Goal: Transaction & Acquisition: Purchase product/service

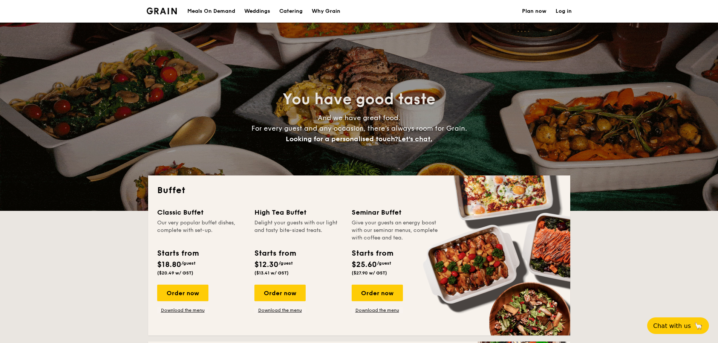
select select
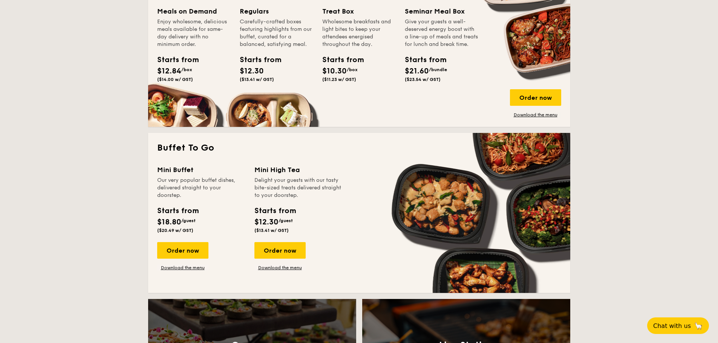
scroll to position [377, 0]
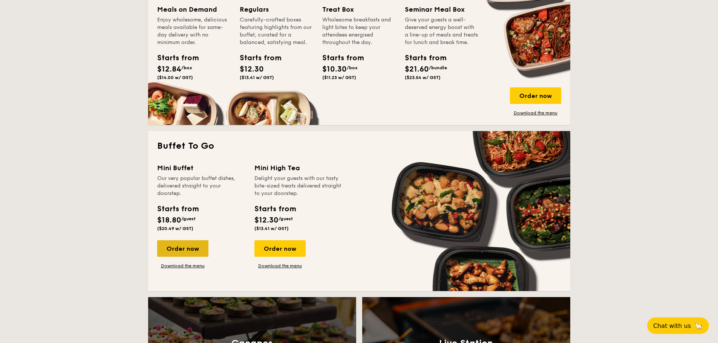
click at [188, 250] on div "Order now" at bounding box center [182, 248] width 51 height 17
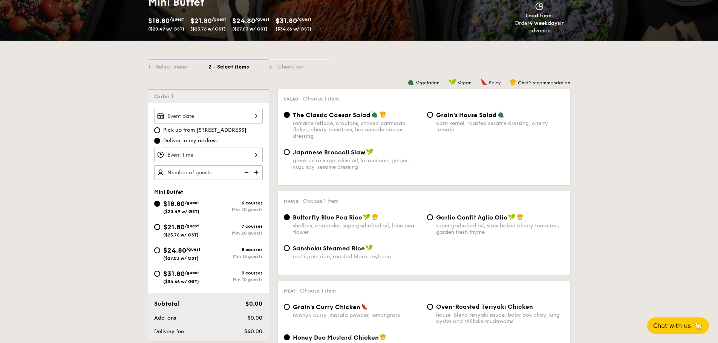
scroll to position [151, 0]
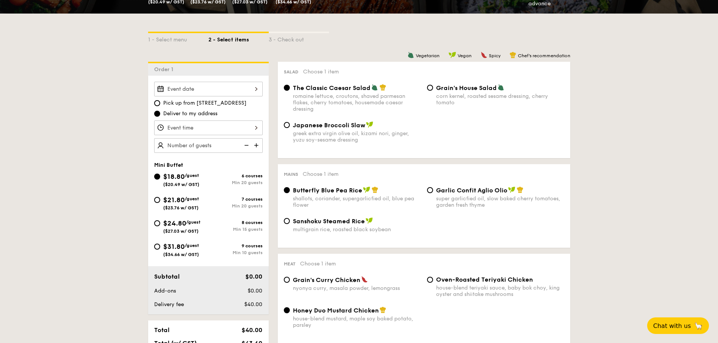
click at [361, 127] on span "Japanese Broccoli Slaw" at bounding box center [329, 125] width 72 height 7
click at [290, 127] on input "Japanese Broccoli Slaw greek extra virgin olive oil, kizami nori, ginger, yuzu …" at bounding box center [287, 125] width 6 height 6
radio input "true"
click at [195, 89] on div at bounding box center [208, 89] width 108 height 15
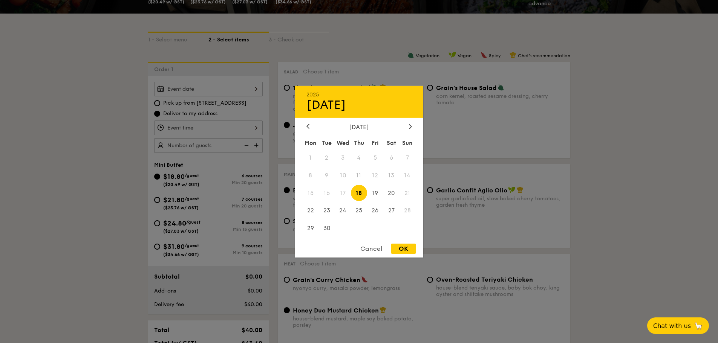
click at [406, 128] on div "September 2025" at bounding box center [358, 126] width 105 height 7
click at [405, 125] on div "September 2025" at bounding box center [358, 126] width 105 height 7
click at [410, 124] on icon at bounding box center [410, 126] width 3 height 5
click at [391, 156] on span "4" at bounding box center [391, 158] width 16 height 16
click at [406, 246] on div "OK" at bounding box center [403, 249] width 24 height 10
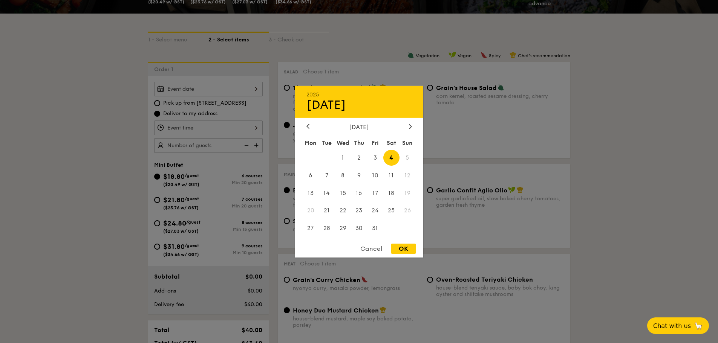
type input "Oct 04, 2025"
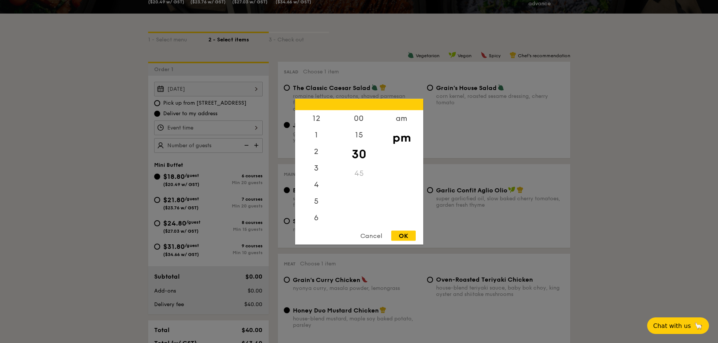
click at [215, 127] on div "12 1 2 3 4 5 6 7 8 9 10 11 00 15 30 45 am pm Cancel OK" at bounding box center [208, 128] width 108 height 15
click at [316, 186] on div "6" at bounding box center [316, 187] width 43 height 22
click at [360, 121] on div "00" at bounding box center [358, 121] width 43 height 22
click at [365, 158] on div "30" at bounding box center [358, 159] width 43 height 22
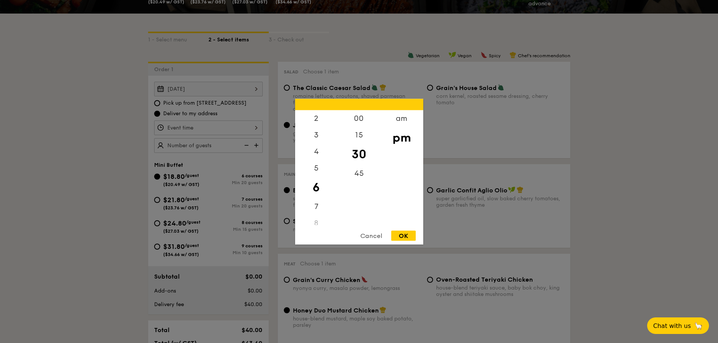
click at [403, 235] on div "OK" at bounding box center [403, 236] width 24 height 10
type input "6:30PM"
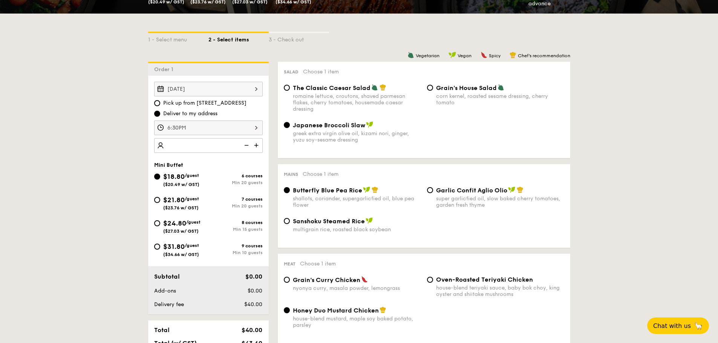
click at [256, 146] on img at bounding box center [256, 145] width 11 height 14
type input "20 guests"
click at [246, 146] on img at bounding box center [245, 145] width 11 height 14
click at [248, 146] on img at bounding box center [245, 145] width 11 height 14
click at [186, 229] on span "($27.03 w/ GST)" at bounding box center [180, 231] width 35 height 5
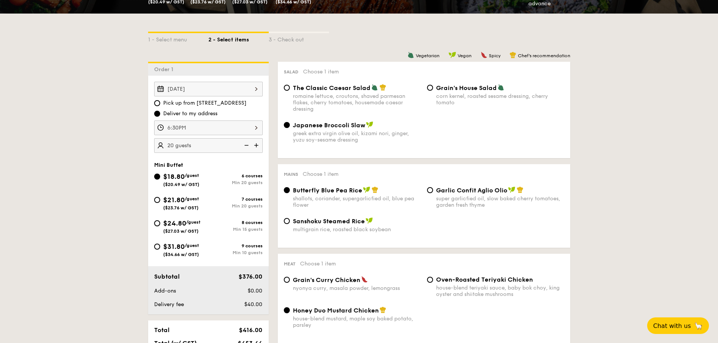
click at [160, 226] on input "$24.80 /guest ($27.03 w/ GST) 8 courses Min 15 guests" at bounding box center [157, 223] width 6 height 6
radio input "true"
radio input "false"
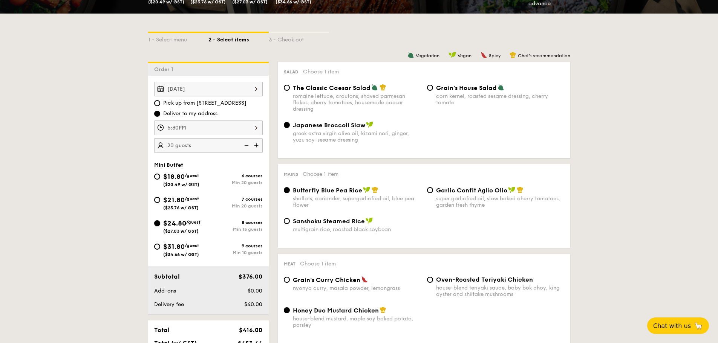
radio input "true"
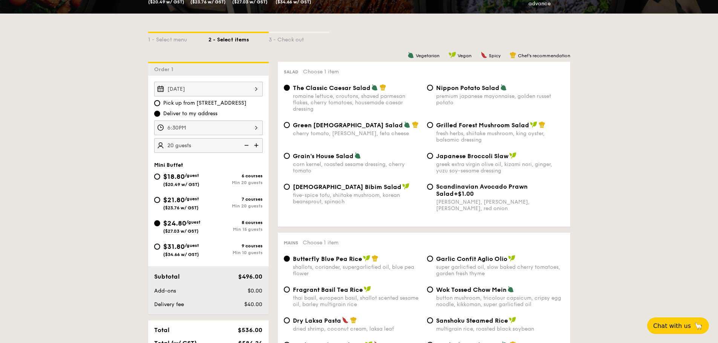
click at [246, 145] on img at bounding box center [245, 145] width 11 height 14
type input "15 guests"
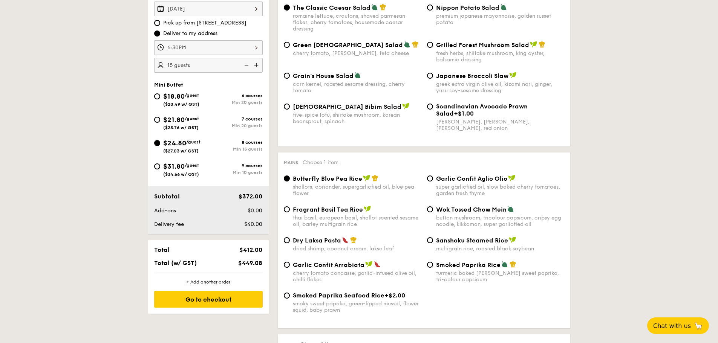
scroll to position [113, 0]
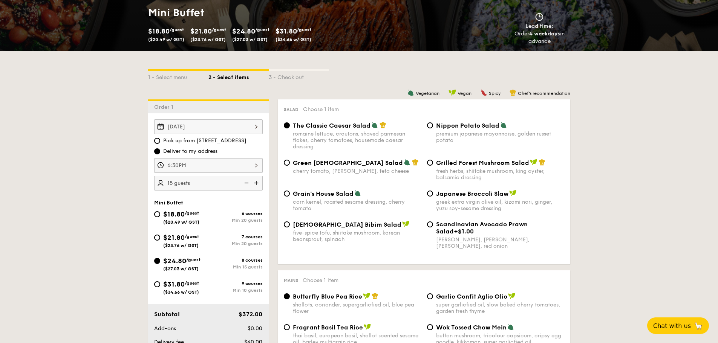
click at [348, 224] on span "Korean Bibim Salad" at bounding box center [347, 224] width 108 height 7
click at [290, 224] on input "Korean Bibim Salad five-spice tofu, shiitake mushroom, korean beansprout, spina…" at bounding box center [287, 224] width 6 height 6
radio input "true"
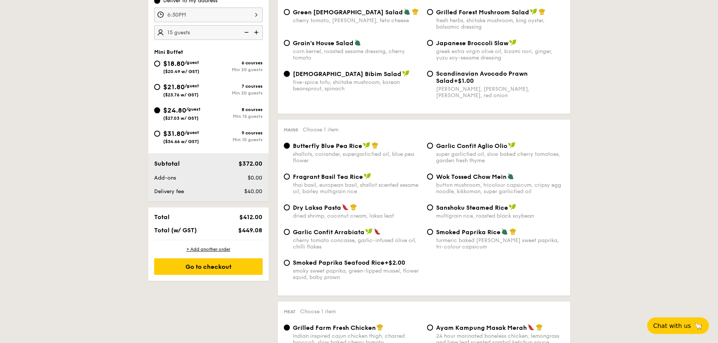
scroll to position [301, 0]
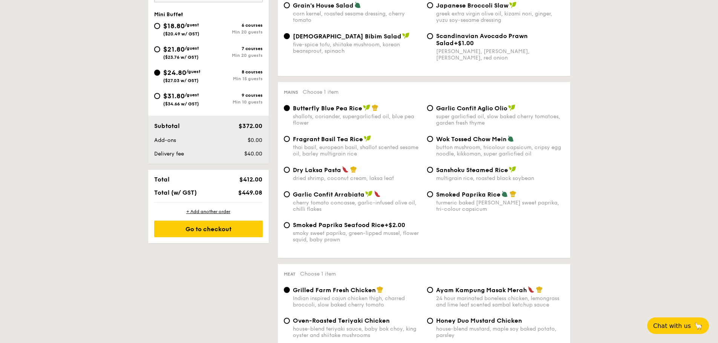
click at [507, 118] on div "super garlicfied oil, slow baked cherry tomatoes, garden fresh thyme" at bounding box center [500, 119] width 128 height 13
click at [433, 111] on input "Garlic Confit Aglio Olio super garlicfied oil, slow baked cherry tomatoes, gard…" at bounding box center [430, 108] width 6 height 6
radio input "true"
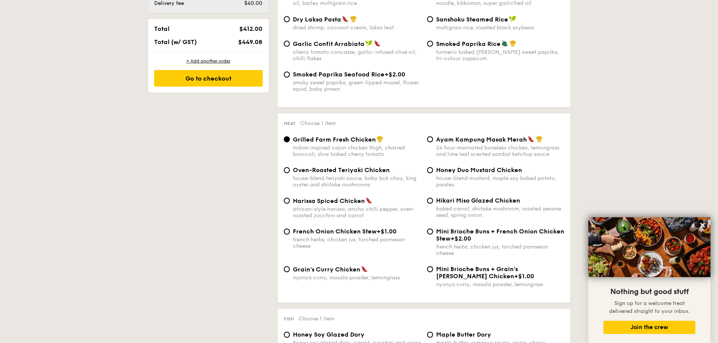
scroll to position [490, 0]
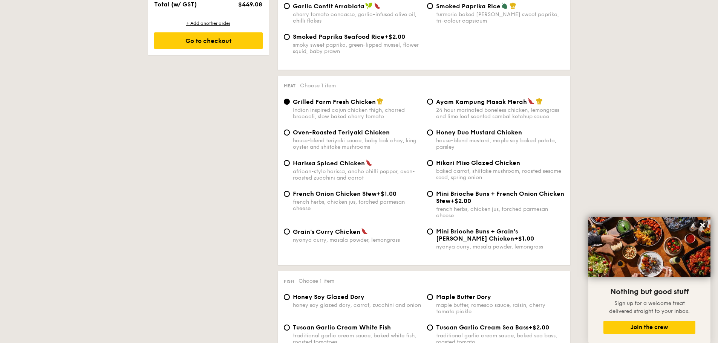
click at [310, 166] on span "Harissa Spiced Chicken" at bounding box center [329, 163] width 72 height 7
click at [290, 166] on input "Harissa Spiced Chicken african-style harissa, ancho chilli pepper, oven-roasted…" at bounding box center [287, 163] width 6 height 6
radio input "true"
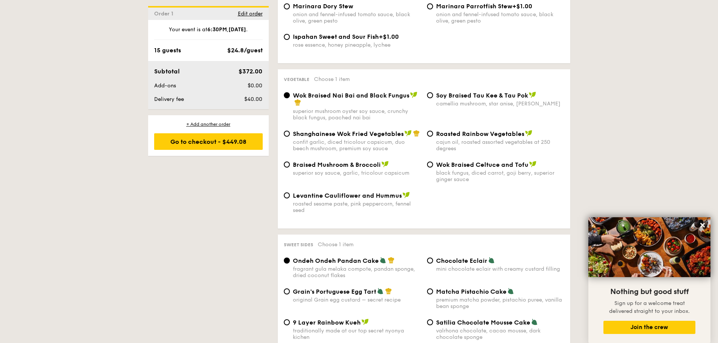
scroll to position [904, 0]
click at [477, 130] on span "Roasted Rainbow Vegetables" at bounding box center [480, 133] width 88 height 7
click at [433, 130] on input "Roasted Rainbow Vegetables cajun oil, roasted assorted vegetables at 250 degrees" at bounding box center [430, 133] width 6 height 6
radio input "true"
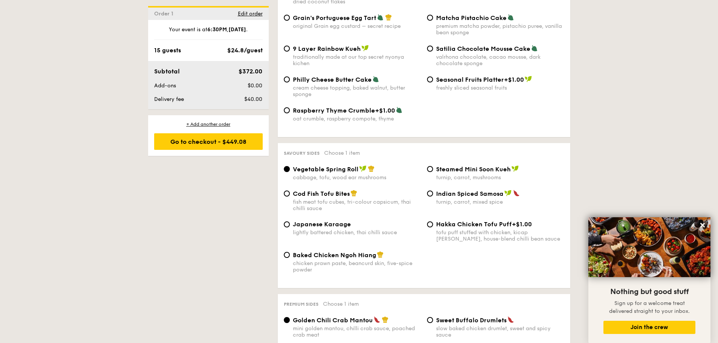
scroll to position [1094, 0]
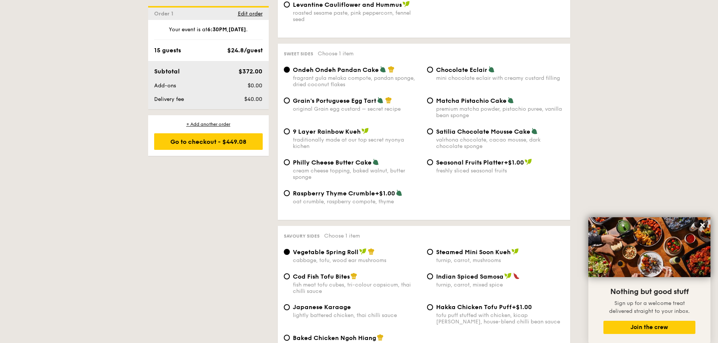
click at [328, 128] on span "9 Layer Rainbow Kueh" at bounding box center [327, 131] width 68 height 7
click at [290, 128] on input "9 Layer Rainbow Kueh traditionally made at our top secret nyonya kichen" at bounding box center [287, 131] width 6 height 6
radio input "true"
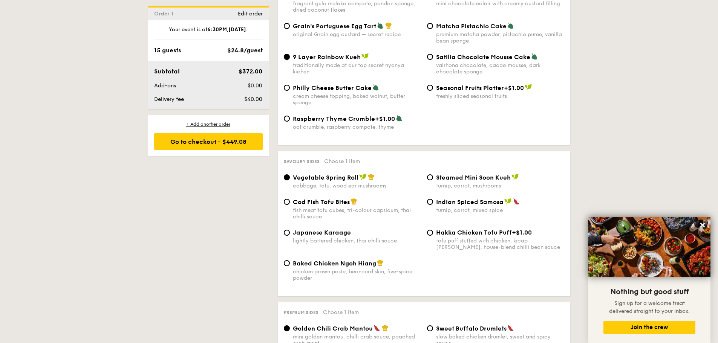
scroll to position [1207, 0]
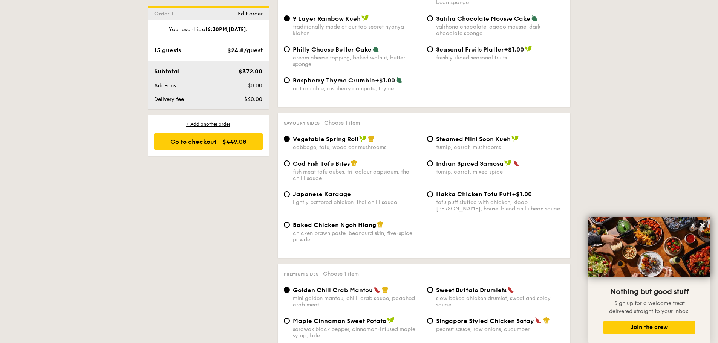
click at [359, 221] on span "Baked Chicken Ngoh Hiang" at bounding box center [334, 224] width 83 height 7
click at [290, 222] on input "Baked Chicken Ngoh Hiang chicken prawn paste, beancurd skin, five-spice powder" at bounding box center [287, 225] width 6 height 6
radio input "true"
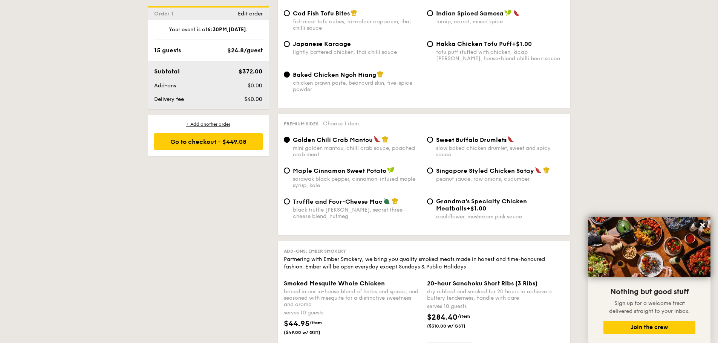
scroll to position [1358, 0]
click at [331, 206] on div "black truffle pate, brie, secret three-cheese blend, nutmeg" at bounding box center [357, 212] width 128 height 13
click at [290, 200] on input "Truffle and Four-Cheese Mac black truffle pate, brie, secret three-cheese blend…" at bounding box center [287, 201] width 6 height 6
radio input "true"
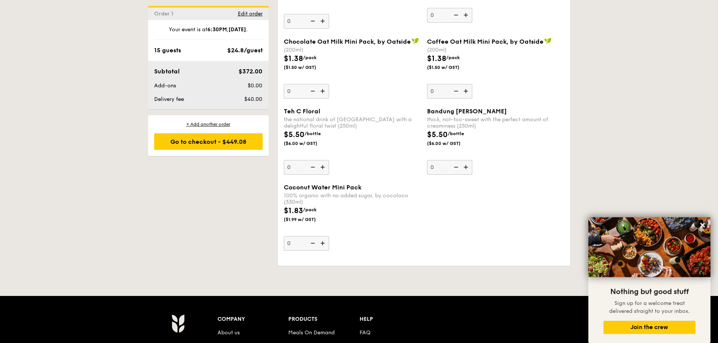
scroll to position [2187, 0]
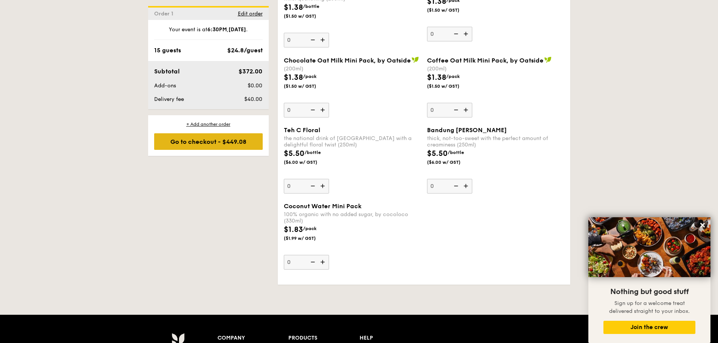
click at [248, 147] on div "Go to checkout - $449.08" at bounding box center [208, 141] width 108 height 17
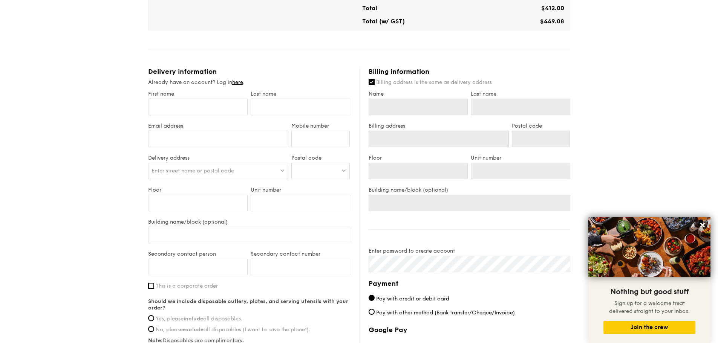
scroll to position [339, 0]
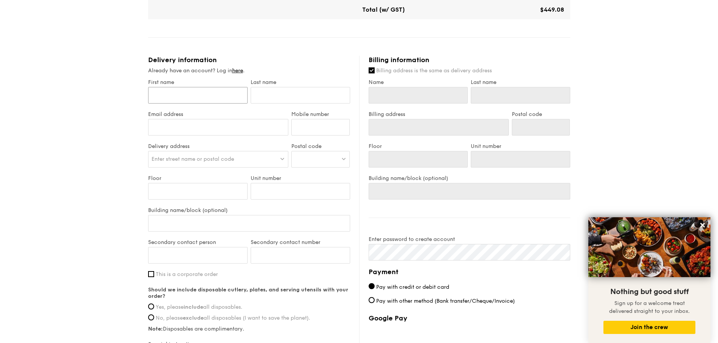
click at [228, 96] on input "First name" at bounding box center [197, 95] width 99 height 17
type input "Cason"
type input "Teo"
type input "kangling.t@gmail.com"
type input "88843127"
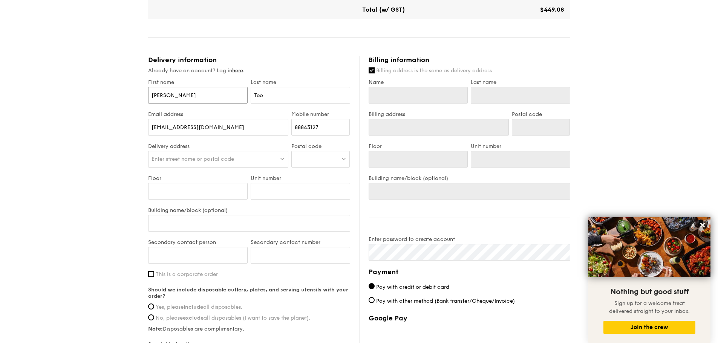
type input "Cason"
type input "Teo"
click at [227, 160] on span "Enter street name or postal code" at bounding box center [192, 159] width 82 height 6
click at [80, 166] on div "1 - Select menu 2 - Select items 3 - Check out Mini Buffet $24.80 /guest ($27.0…" at bounding box center [359, 58] width 718 height 794
click at [324, 158] on div at bounding box center [320, 159] width 58 height 17
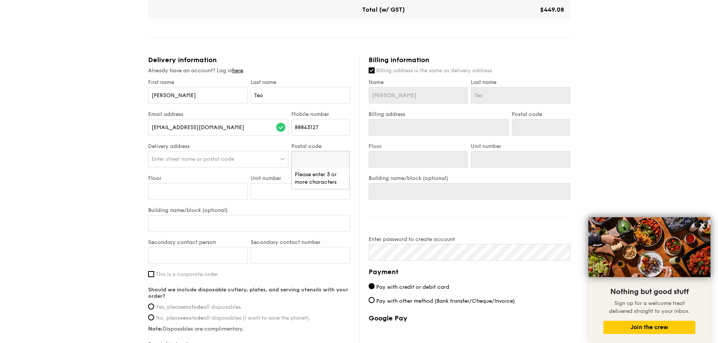
click at [324, 158] on input "search" at bounding box center [321, 159] width 58 height 17
type input "821442"
click at [201, 160] on span "Enter street name or postal code" at bounding box center [192, 159] width 82 height 6
type input "442A NEW PUNGGOL ROAD"
click at [185, 190] on input "Floor" at bounding box center [197, 191] width 99 height 17
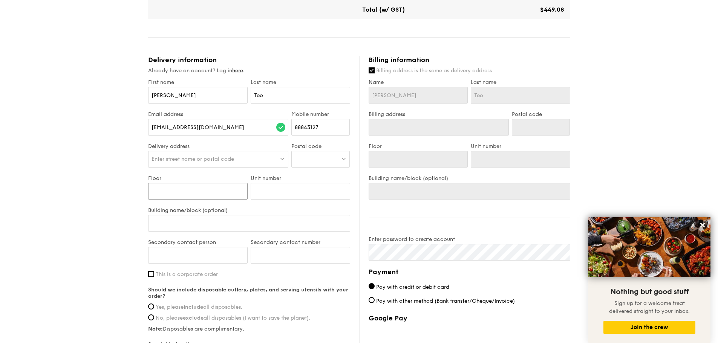
type input "1"
type input "16"
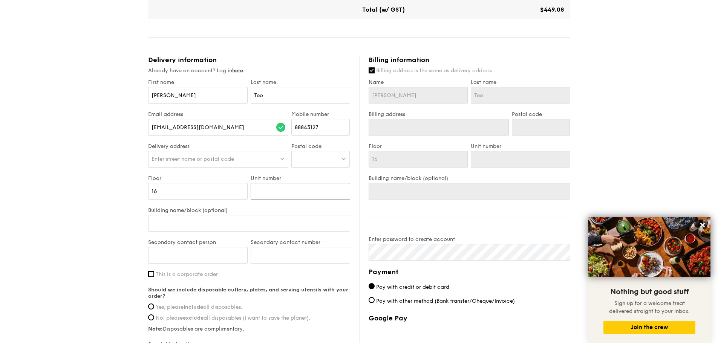
type input "6"
type input "61"
type input "612"
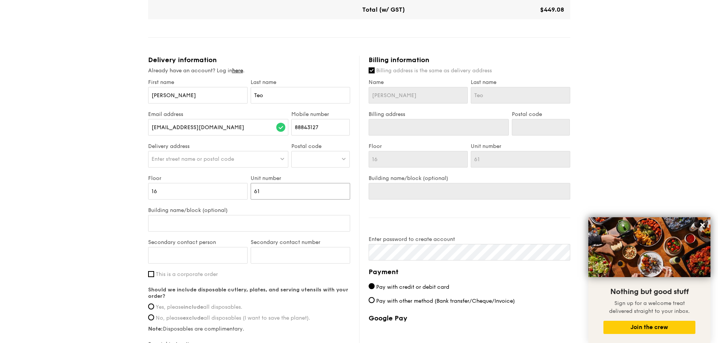
type input "612"
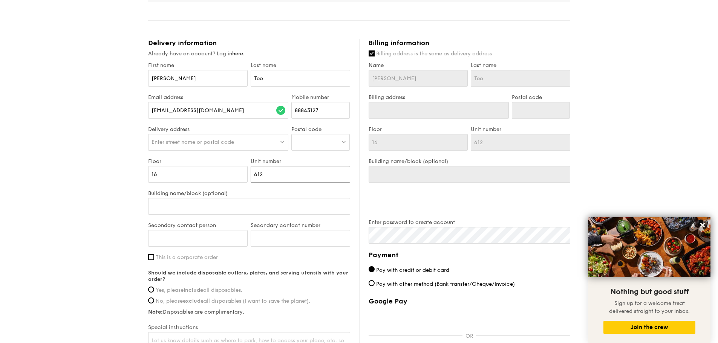
scroll to position [414, 0]
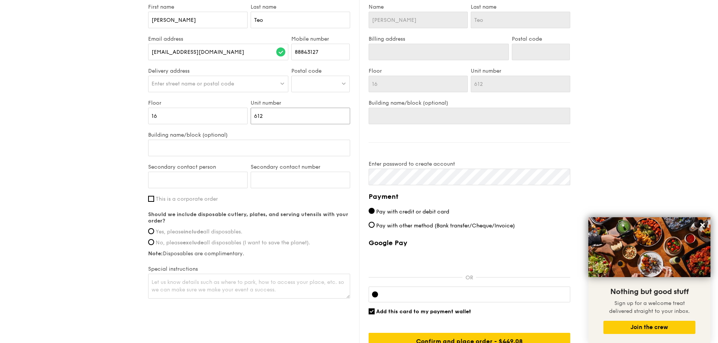
type input "612"
click at [211, 180] on input "Secondary contact person" at bounding box center [197, 180] width 99 height 17
type input "ELLERIE LIM"
type input "88839349"
click at [240, 229] on span "Yes, please include all disposables." at bounding box center [199, 232] width 87 height 6
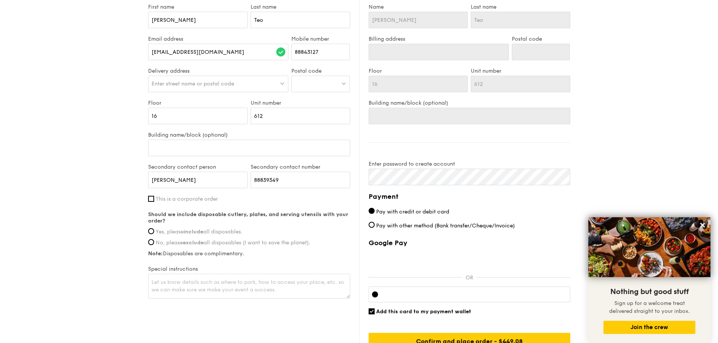
click at [154, 229] on input "Yes, please include all disposables." at bounding box center [151, 231] width 6 height 6
radio input "true"
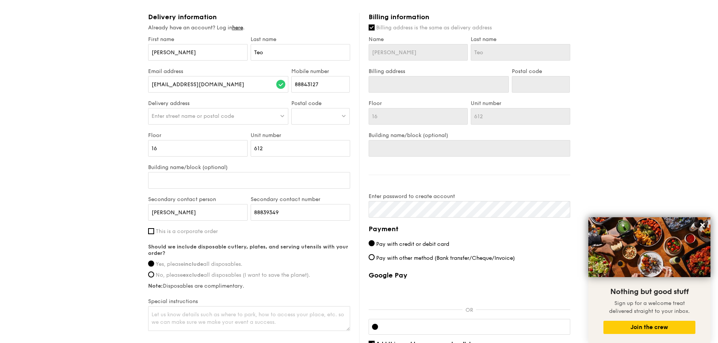
scroll to position [368, 0]
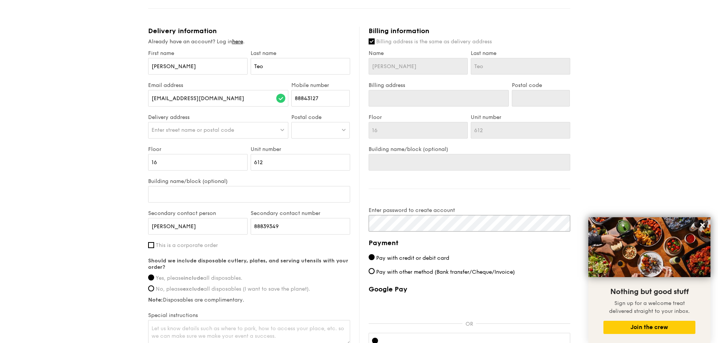
click at [344, 226] on div "Delivery information Already have an account? Log in here . First name Cason La…" at bounding box center [359, 211] width 422 height 369
click at [535, 191] on div "Billing information Billing address is the same as delivery address Name Cason …" at bounding box center [464, 211] width 211 height 369
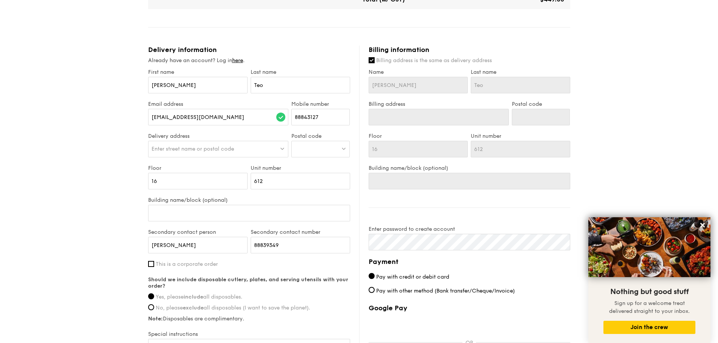
scroll to position [330, 0]
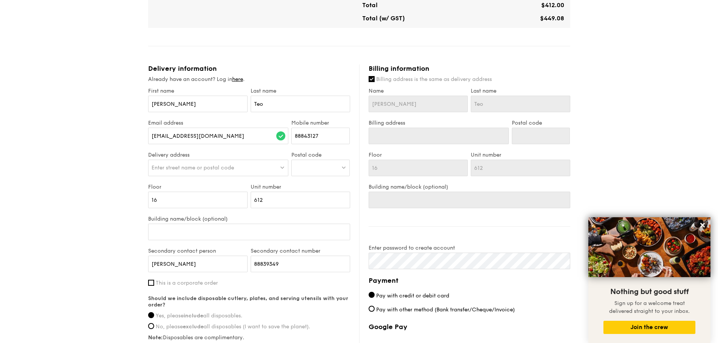
click at [205, 167] on span "Enter street name or postal code" at bounding box center [192, 168] width 82 height 6
click at [203, 168] on input "442A NEW PUNGGOL ROAD" at bounding box center [218, 168] width 140 height 17
click at [214, 168] on input "442A NEW PUNGGOL ROAD" at bounding box center [218, 168] width 140 height 17
click at [181, 168] on input "442A NEW PUNGGOL ROAD" at bounding box center [218, 168] width 140 height 17
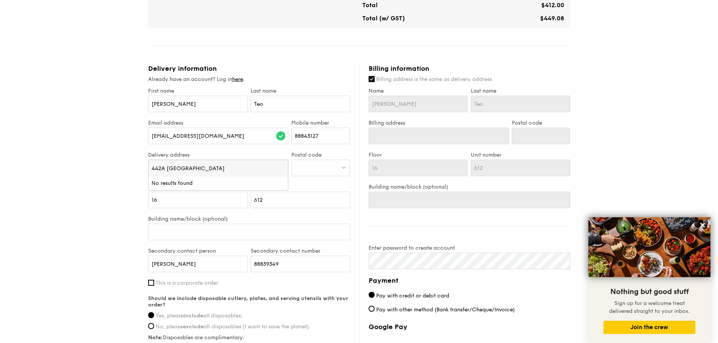
drag, startPoint x: 181, startPoint y: 168, endPoint x: 175, endPoint y: 168, distance: 6.4
click at [182, 168] on input "442A NEW PUNGGOL ROAD" at bounding box center [218, 168] width 140 height 17
click at [85, 164] on div "1 - Select menu 2 - Select items 3 - Check out Mini Buffet $24.80 /guest ($27.0…" at bounding box center [359, 67] width 718 height 794
click at [178, 164] on div "Enter street name or postal code" at bounding box center [218, 168] width 140 height 17
click at [197, 169] on input "442A NEW PUNGGOL ROAD" at bounding box center [218, 168] width 140 height 17
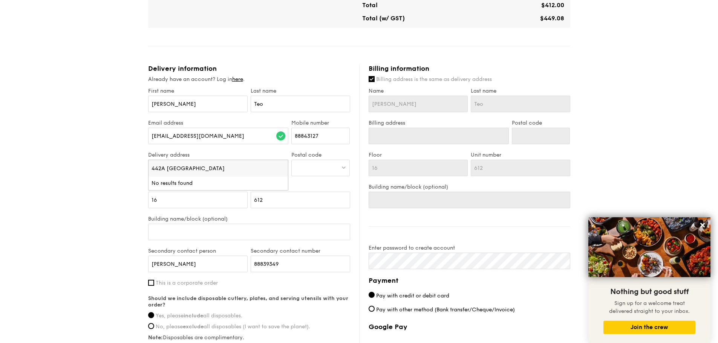
click at [197, 169] on input "442A NEW PUNGGOL ROAD" at bounding box center [218, 168] width 140 height 17
click at [199, 168] on input "442A NEW PUNGGOL ROAD" at bounding box center [218, 168] width 140 height 17
click at [96, 160] on div "1 - Select menu 2 - Select items 3 - Check out Mini Buffet $24.80 /guest ($27.0…" at bounding box center [359, 67] width 718 height 794
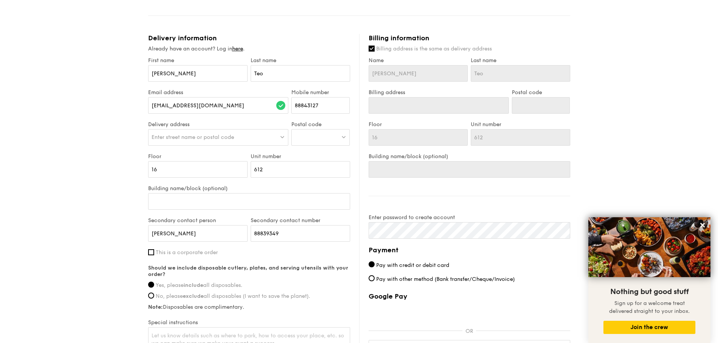
scroll to position [368, 0]
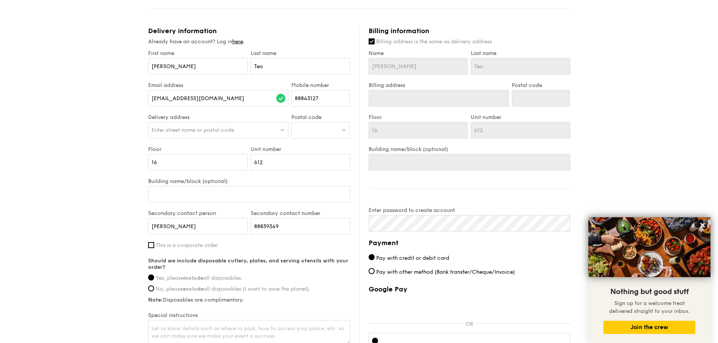
click at [214, 133] on span "Enter street name or postal code" at bounding box center [192, 130] width 82 height 6
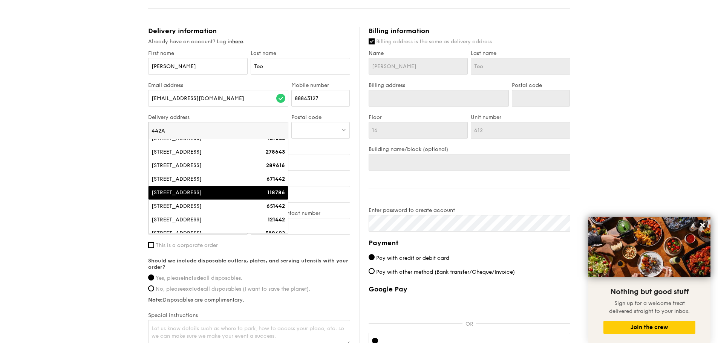
scroll to position [14, 0]
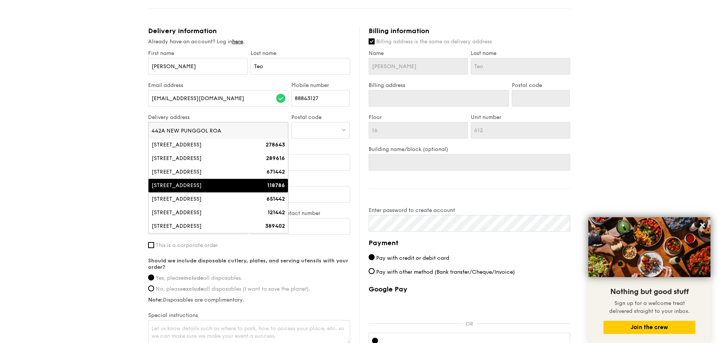
type input "442A NEW PUNGGOL ROAD"
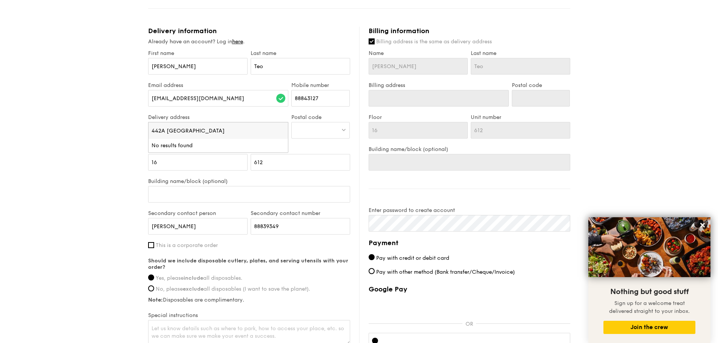
click at [313, 137] on div at bounding box center [320, 130] width 58 height 17
click at [650, 61] on div "1 - Select menu 2 - Select items 3 - Check out Mini Buffet $24.80 /guest ($27.0…" at bounding box center [359, 29] width 718 height 794
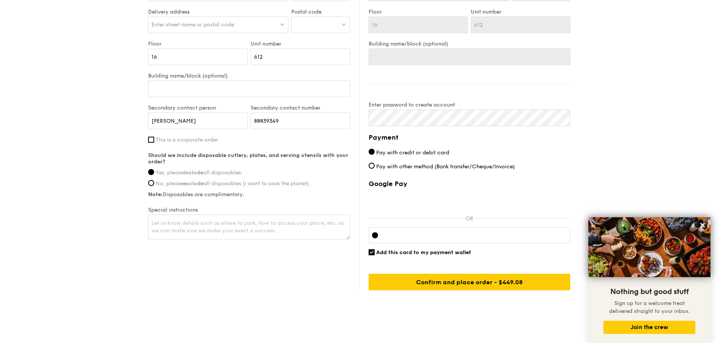
scroll to position [481, 0]
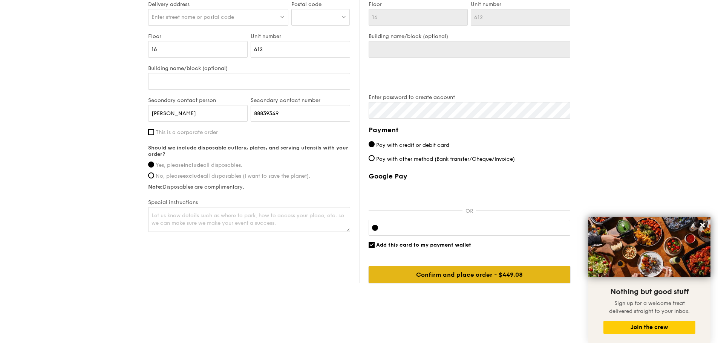
click at [471, 275] on input "Confirm and place order - $449.08" at bounding box center [469, 274] width 202 height 17
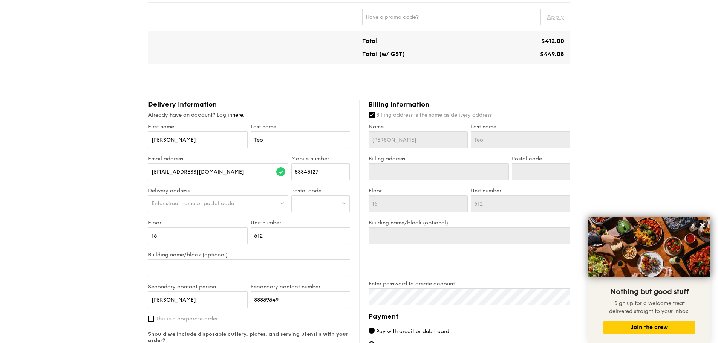
scroll to position [293, 0]
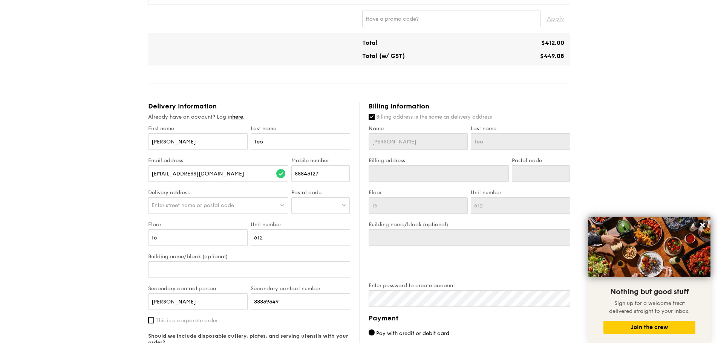
click at [319, 211] on div at bounding box center [320, 205] width 58 height 17
click at [326, 205] on input "821442" at bounding box center [321, 206] width 58 height 17
click at [327, 204] on input "821442" at bounding box center [321, 206] width 58 height 17
click at [327, 203] on input "821442" at bounding box center [321, 206] width 58 height 17
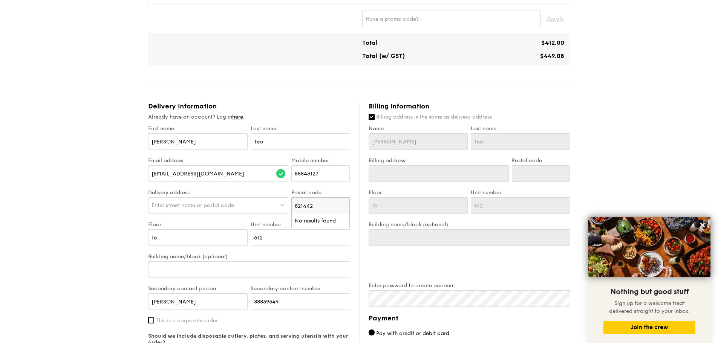
click at [327, 203] on input "821442" at bounding box center [321, 206] width 58 height 17
click at [324, 203] on input "821442" at bounding box center [321, 206] width 58 height 17
click at [324, 219] on li "No results found" at bounding box center [321, 221] width 58 height 14
click at [323, 222] on li "No results found" at bounding box center [321, 221] width 58 height 14
click at [58, 193] on div "1 - Select menu 2 - Select items 3 - Check out Mini Buffet $24.80 /guest ($27.0…" at bounding box center [359, 109] width 718 height 805
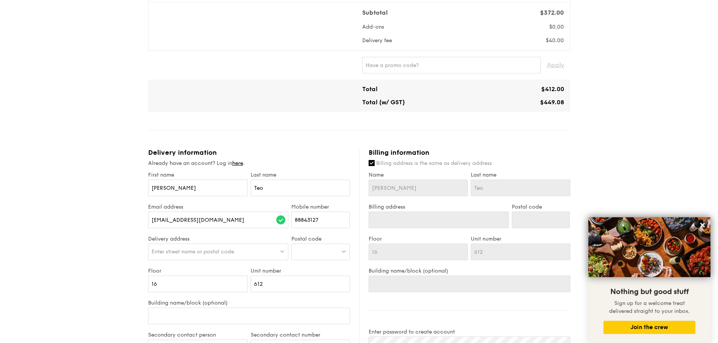
scroll to position [339, 0]
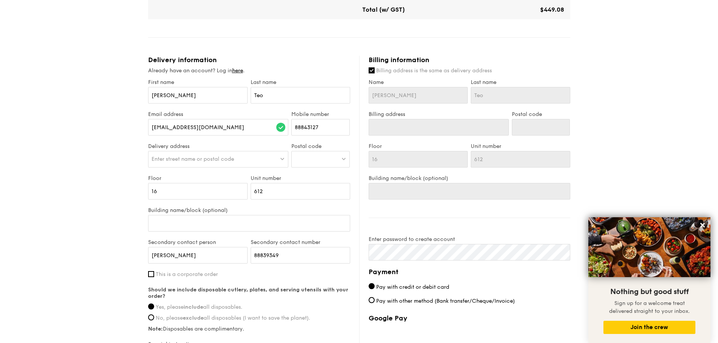
click at [230, 159] on span "Enter street name or postal code" at bounding box center [192, 159] width 82 height 6
click at [224, 173] on li "No results found" at bounding box center [218, 175] width 140 height 14
click at [319, 162] on div at bounding box center [320, 159] width 58 height 17
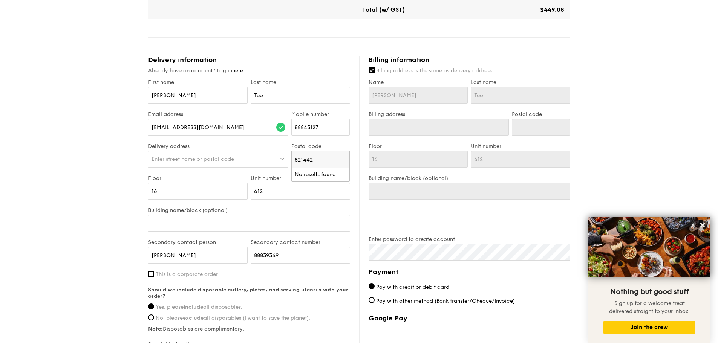
click at [650, 118] on div "1 - Select menu 2 - Select items 3 - Check out Mini Buffet $24.80 /guest ($27.0…" at bounding box center [359, 63] width 718 height 805
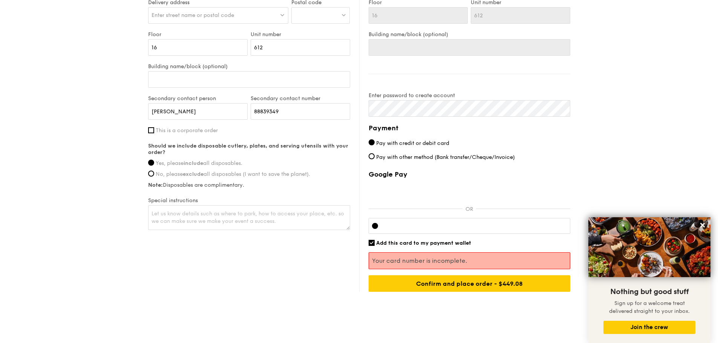
scroll to position [490, 0]
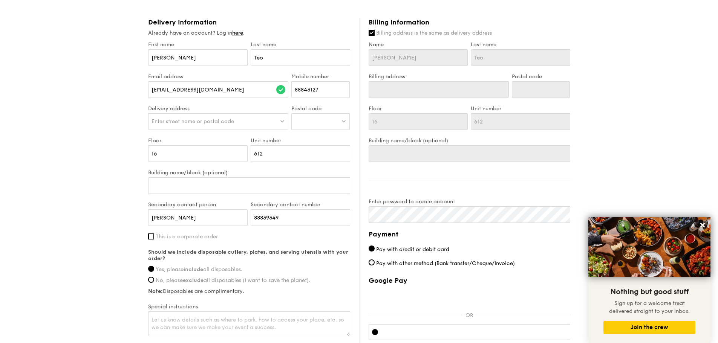
scroll to position [339, 0]
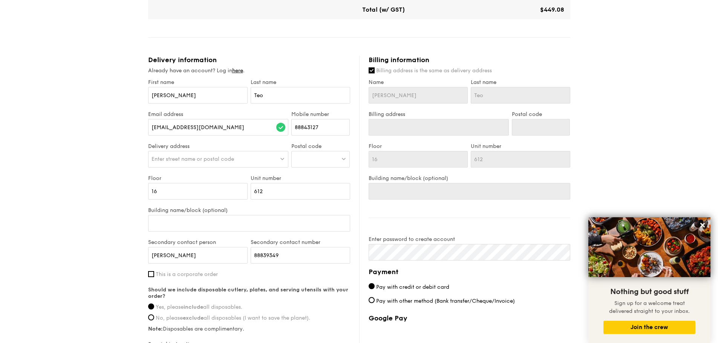
click at [222, 163] on div "Enter street name or postal code" at bounding box center [218, 159] width 140 height 17
click at [91, 160] on div "1 - Select menu 2 - Select items 3 - Check out Mini Buffet $24.80 /guest ($27.0…" at bounding box center [359, 63] width 718 height 805
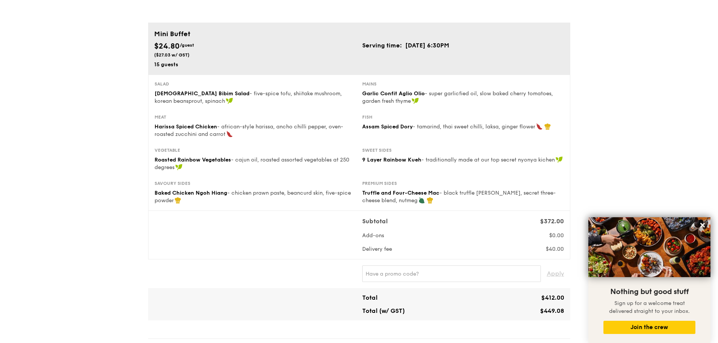
scroll to position [0, 0]
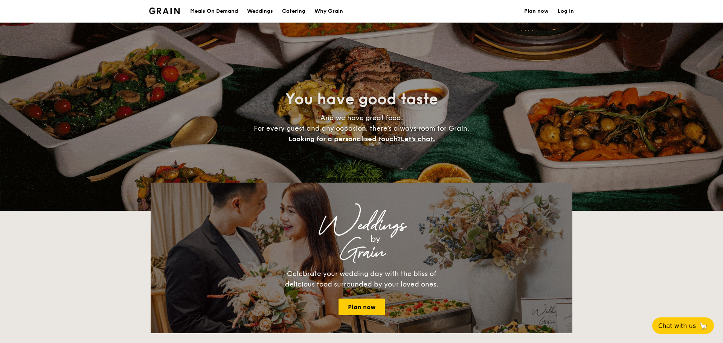
select select
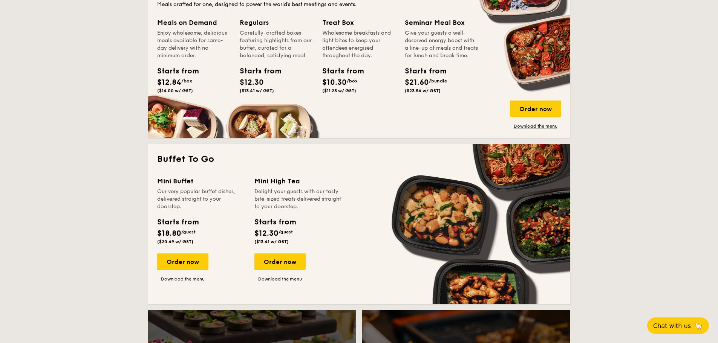
scroll to position [452, 0]
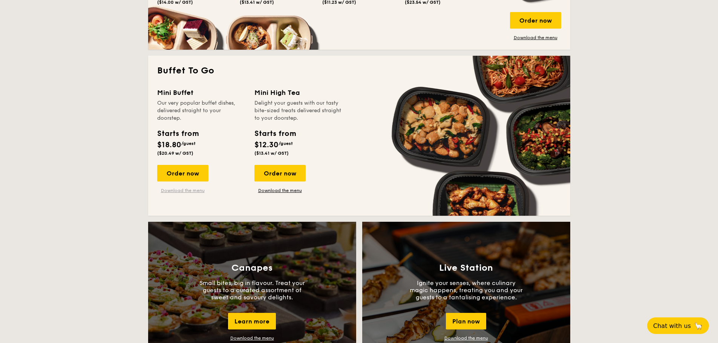
click at [192, 191] on link "Download the menu" at bounding box center [182, 191] width 51 height 6
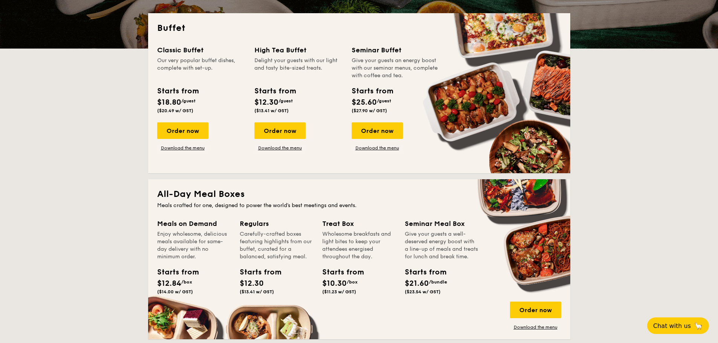
scroll to position [0, 0]
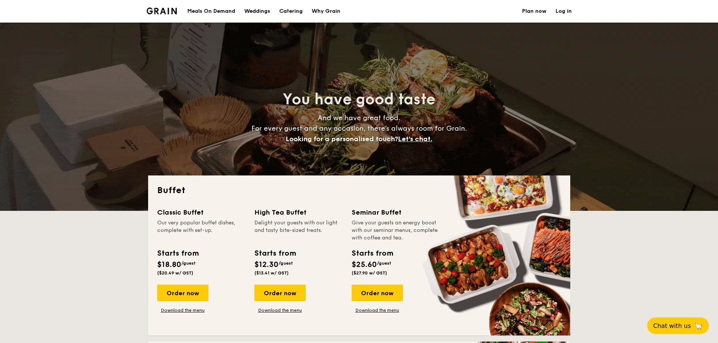
click at [166, 8] on img at bounding box center [162, 11] width 31 height 7
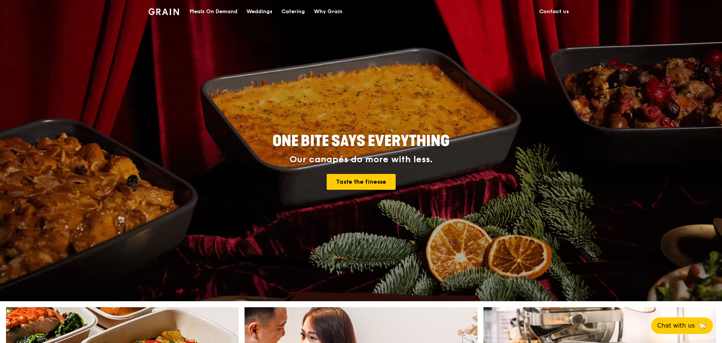
click at [558, 8] on link "Contact us" at bounding box center [553, 11] width 39 height 23
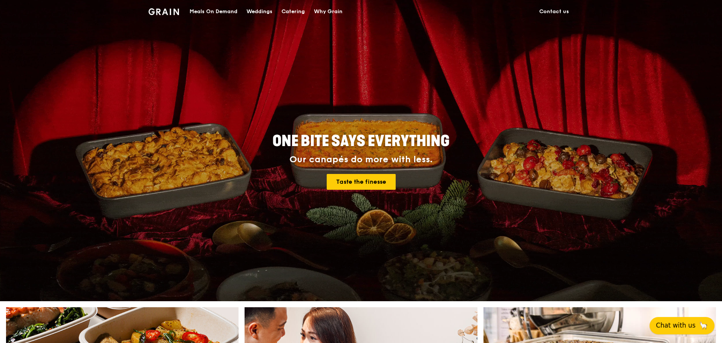
click at [677, 321] on span "Chat with us" at bounding box center [676, 325] width 40 height 9
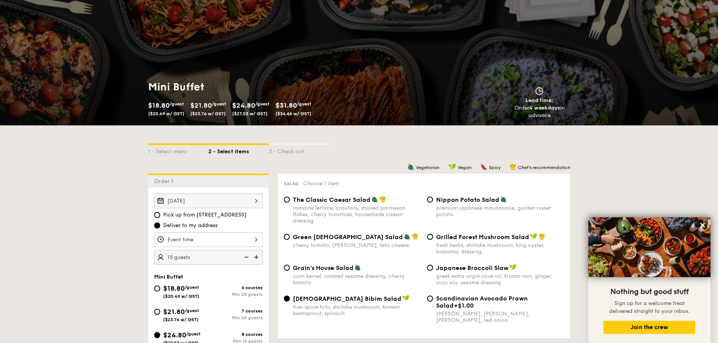
scroll to position [113, 0]
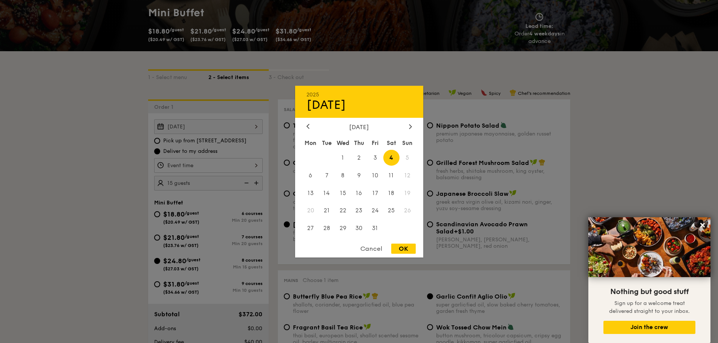
drag, startPoint x: 192, startPoint y: 129, endPoint x: 202, endPoint y: 128, distance: 9.8
click at [192, 129] on div "[DATE] 2025 Oct [DATE] Tue Wed Thu Fri Sat Sun 1 2 3 4 5 6 7 8 9 10 11 12 13 14…" at bounding box center [208, 126] width 108 height 15
click at [411, 124] on icon at bounding box center [410, 126] width 3 height 5
click at [411, 127] on icon at bounding box center [410, 126] width 2 height 5
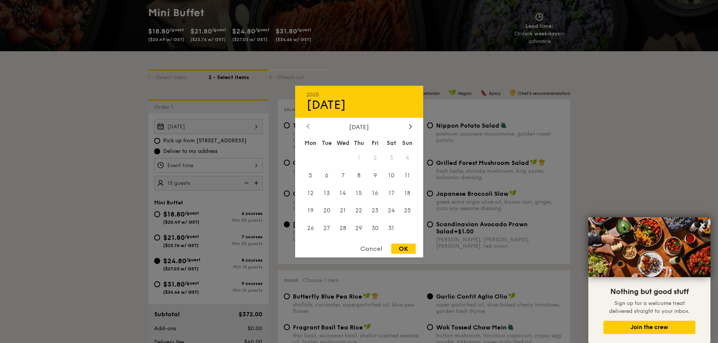
click at [307, 127] on icon at bounding box center [308, 126] width 2 height 5
click at [309, 125] on div at bounding box center [307, 126] width 7 height 7
click at [409, 128] on icon at bounding box center [410, 126] width 3 height 5
click at [412, 126] on div at bounding box center [410, 126] width 7 height 7
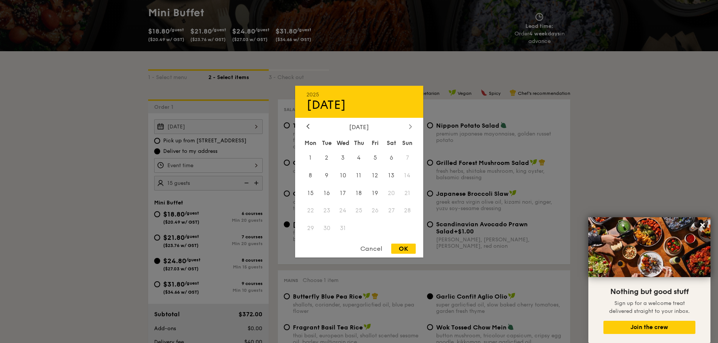
click at [412, 126] on div at bounding box center [410, 126] width 7 height 7
click at [412, 125] on div at bounding box center [410, 126] width 7 height 7
click at [413, 123] on div at bounding box center [410, 126] width 7 height 7
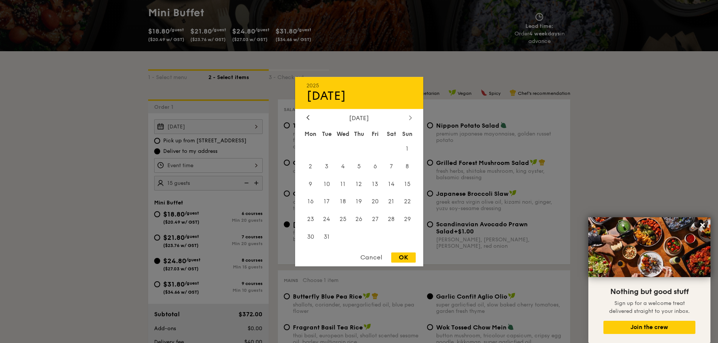
click at [410, 120] on icon at bounding box center [410, 117] width 3 height 5
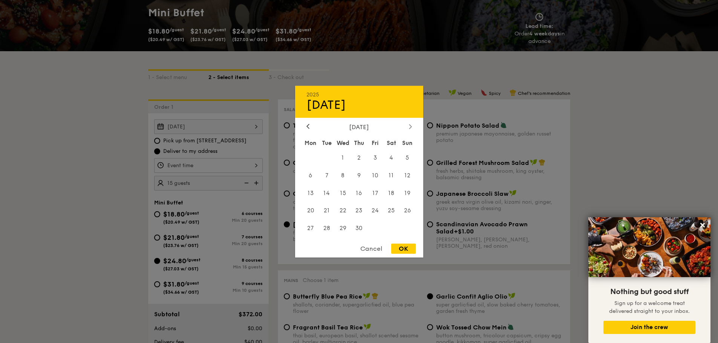
click at [411, 128] on icon at bounding box center [410, 126] width 3 height 5
click at [372, 248] on div "Cancel" at bounding box center [371, 249] width 37 height 10
